Goal: Information Seeking & Learning: Check status

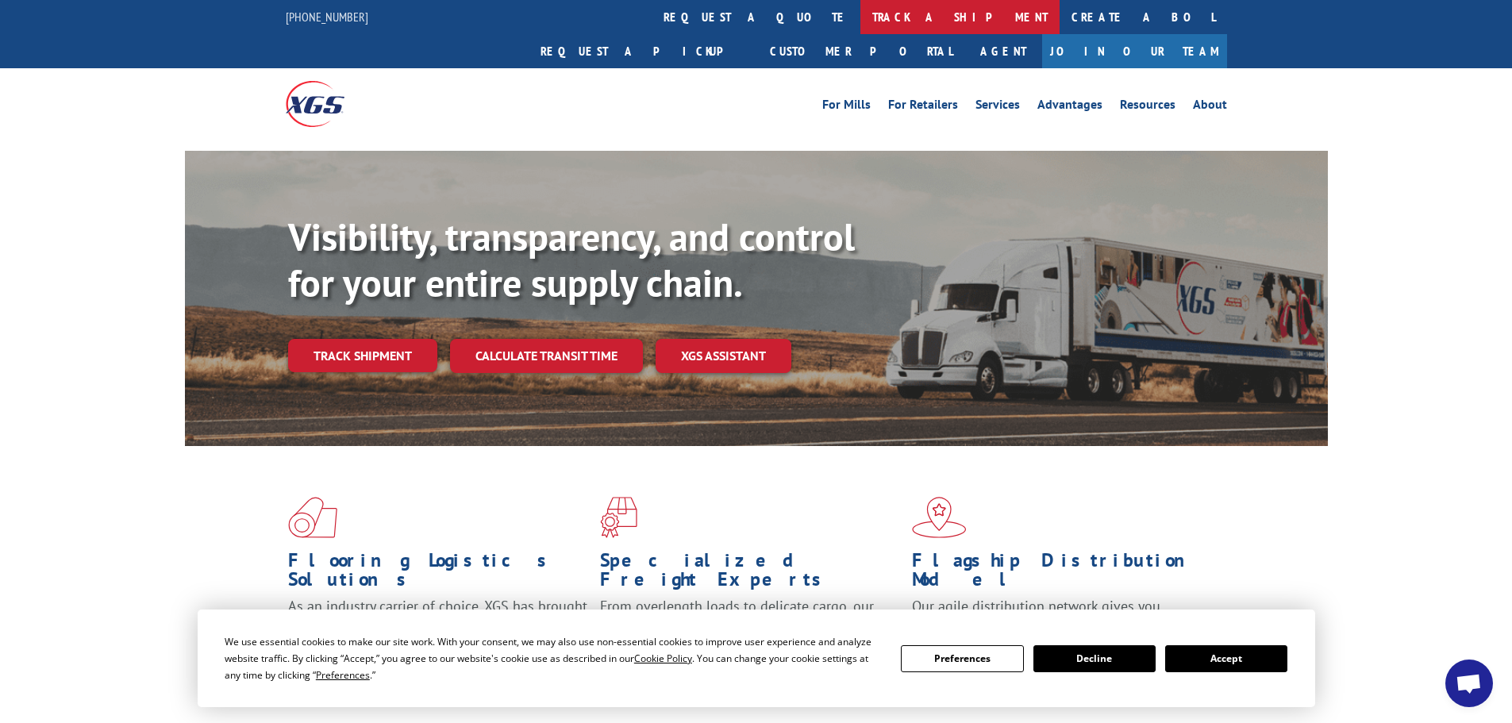
click at [860, 11] on link "track a shipment" at bounding box center [959, 17] width 199 height 34
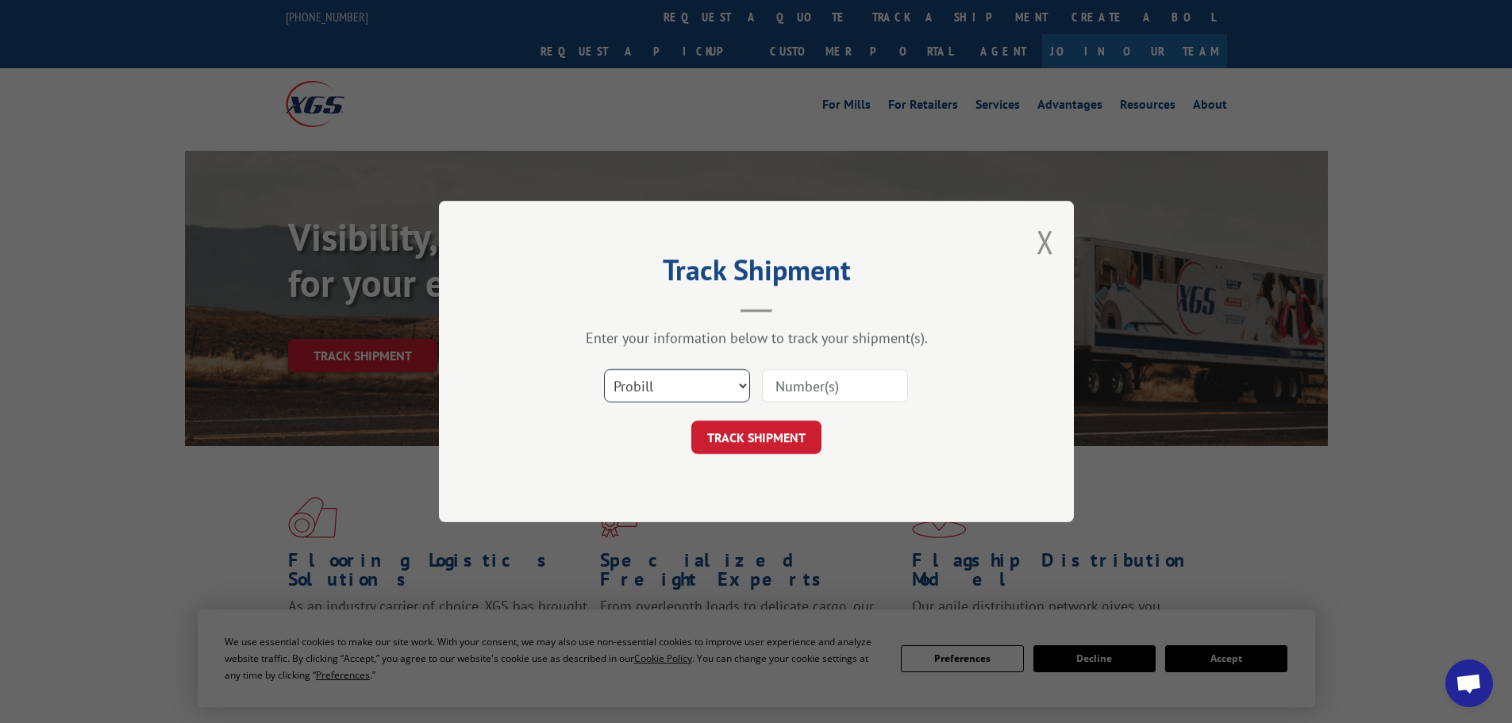
click at [670, 373] on select "Select category... Probill BOL PO" at bounding box center [677, 385] width 146 height 33
select select "bol"
click at [604, 369] on select "Select category... Probill BOL PO" at bounding box center [677, 385] width 146 height 33
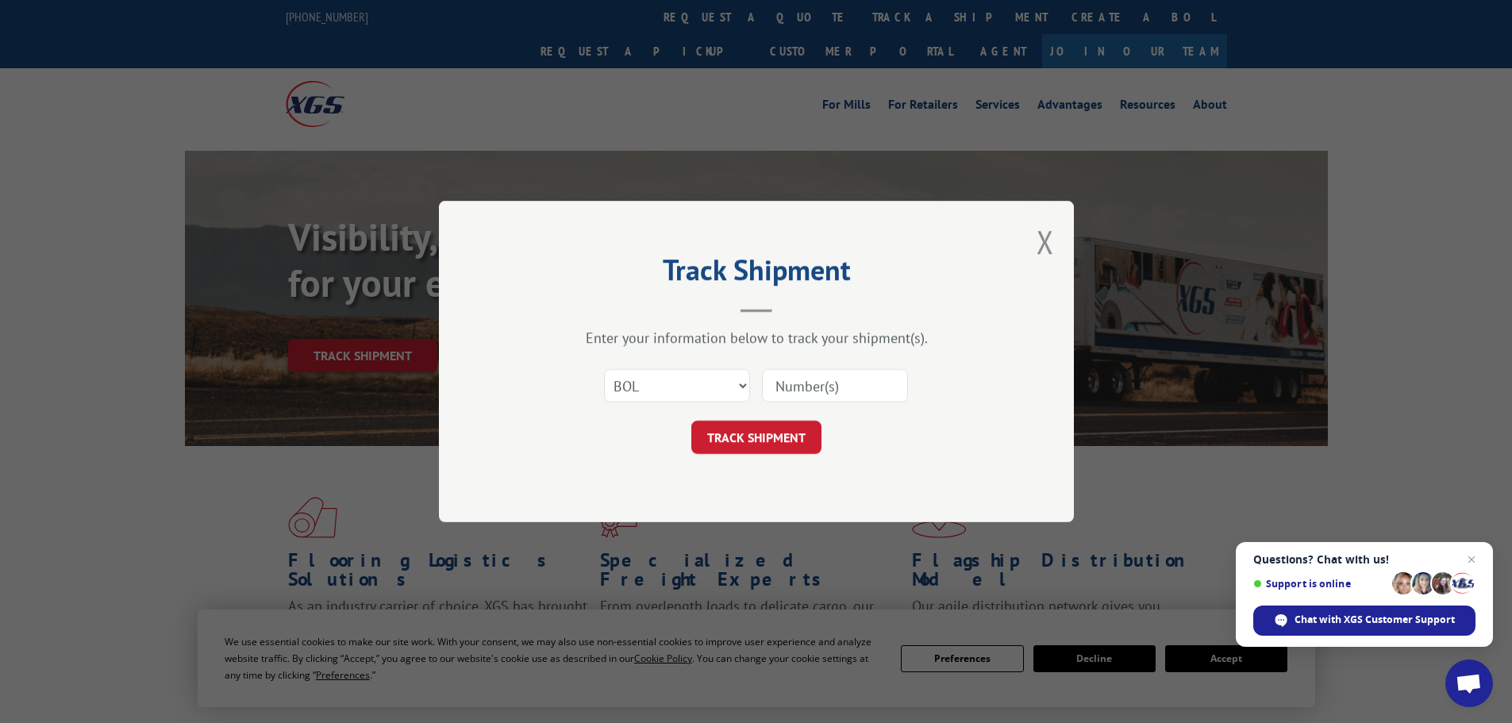
click at [783, 384] on input at bounding box center [835, 385] width 146 height 33
paste input "5609165"
type input "5609165"
click at [796, 438] on button "TRACK SHIPMENT" at bounding box center [756, 437] width 130 height 33
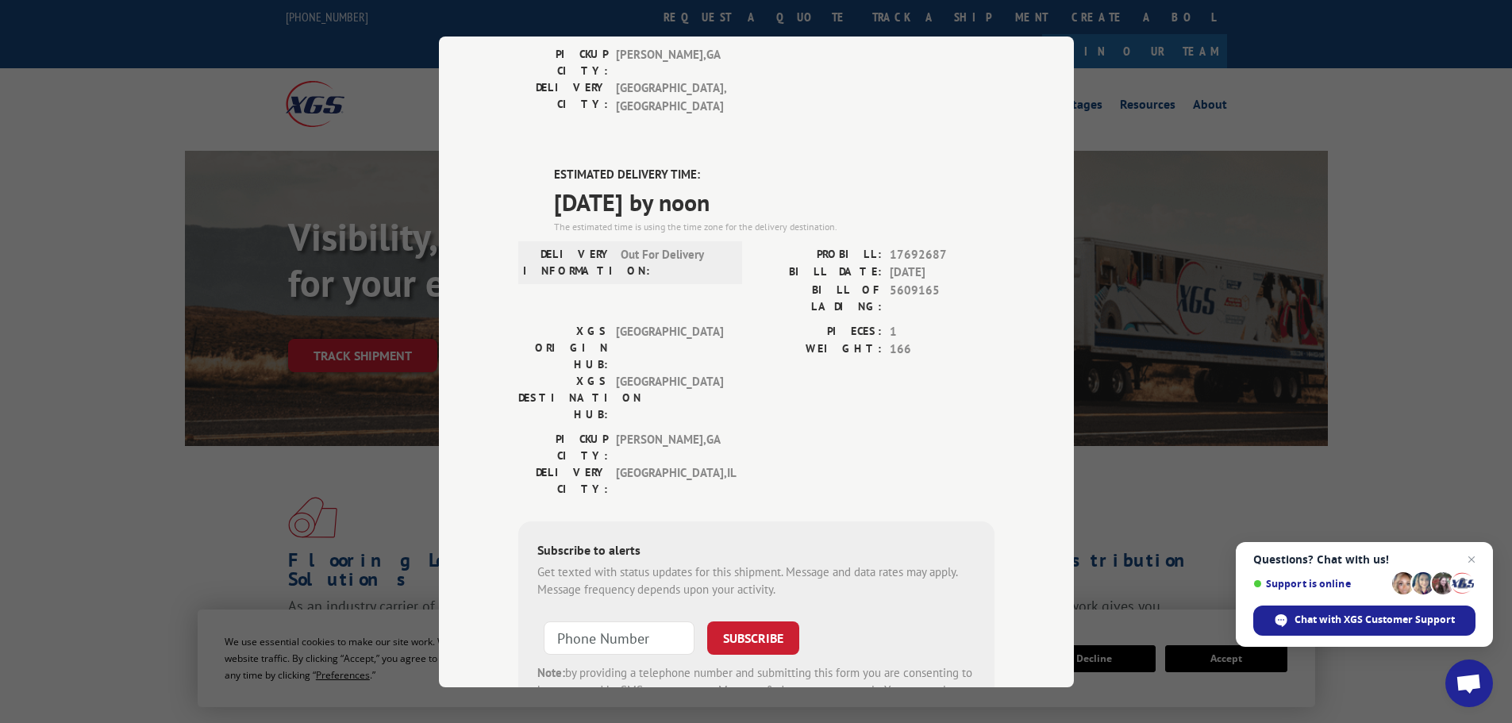
scroll to position [359, 0]
